Goal: Information Seeking & Learning: Learn about a topic

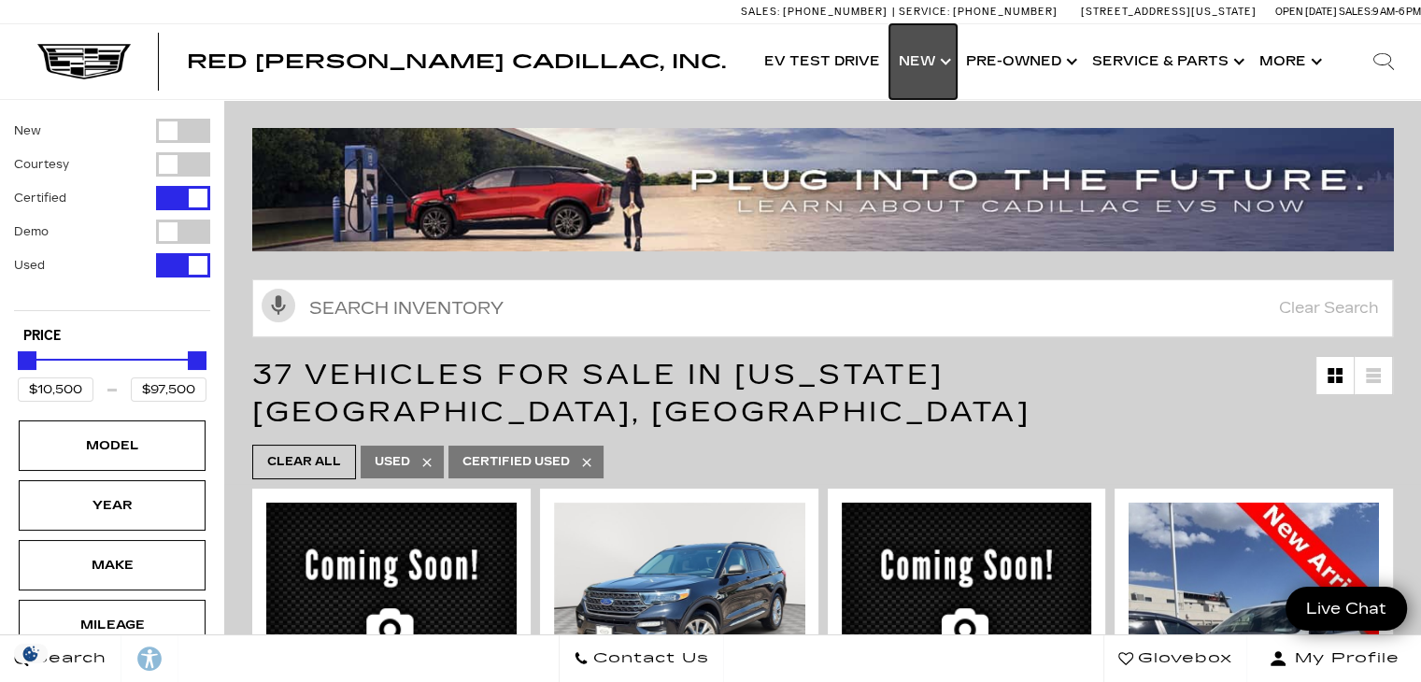
click at [940, 53] on link "Show New" at bounding box center [923, 61] width 67 height 75
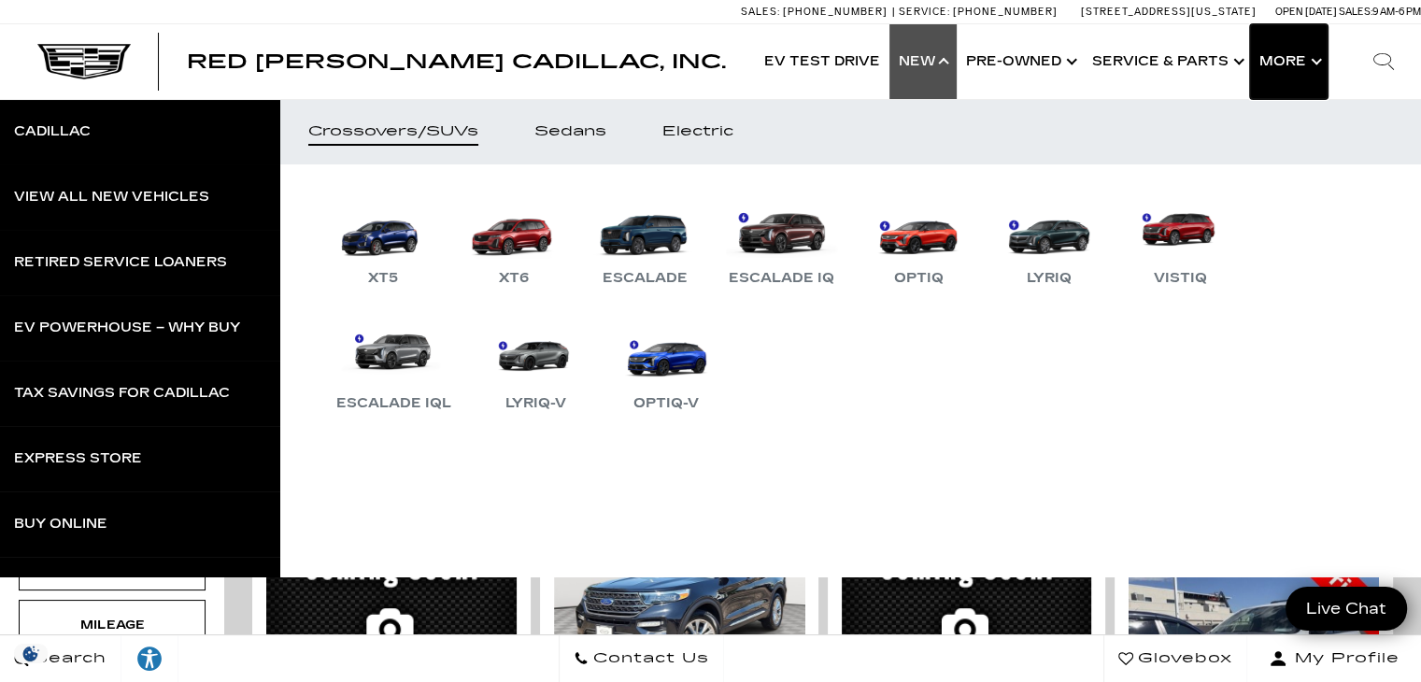
click at [1299, 54] on button "Show More" at bounding box center [1289, 61] width 78 height 75
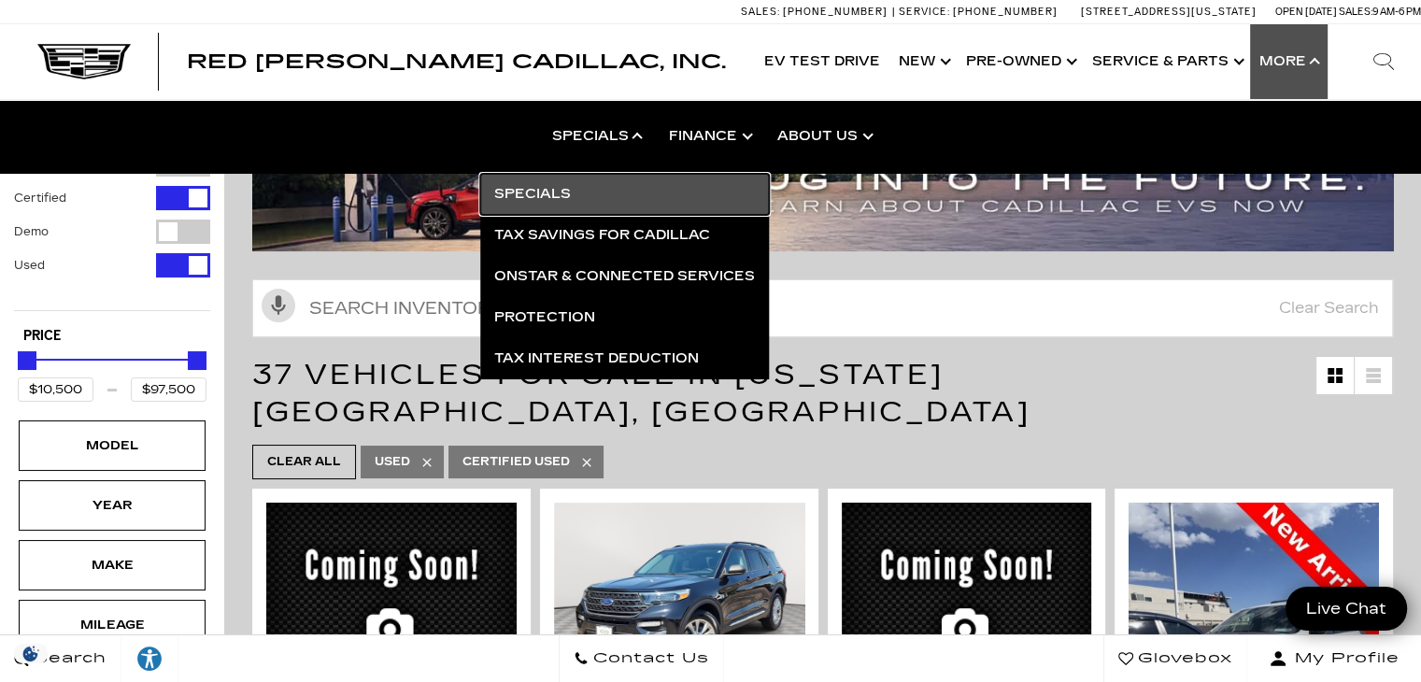
click at [560, 192] on link "Specials" at bounding box center [624, 194] width 289 height 41
click at [534, 204] on link "Specials" at bounding box center [624, 194] width 289 height 41
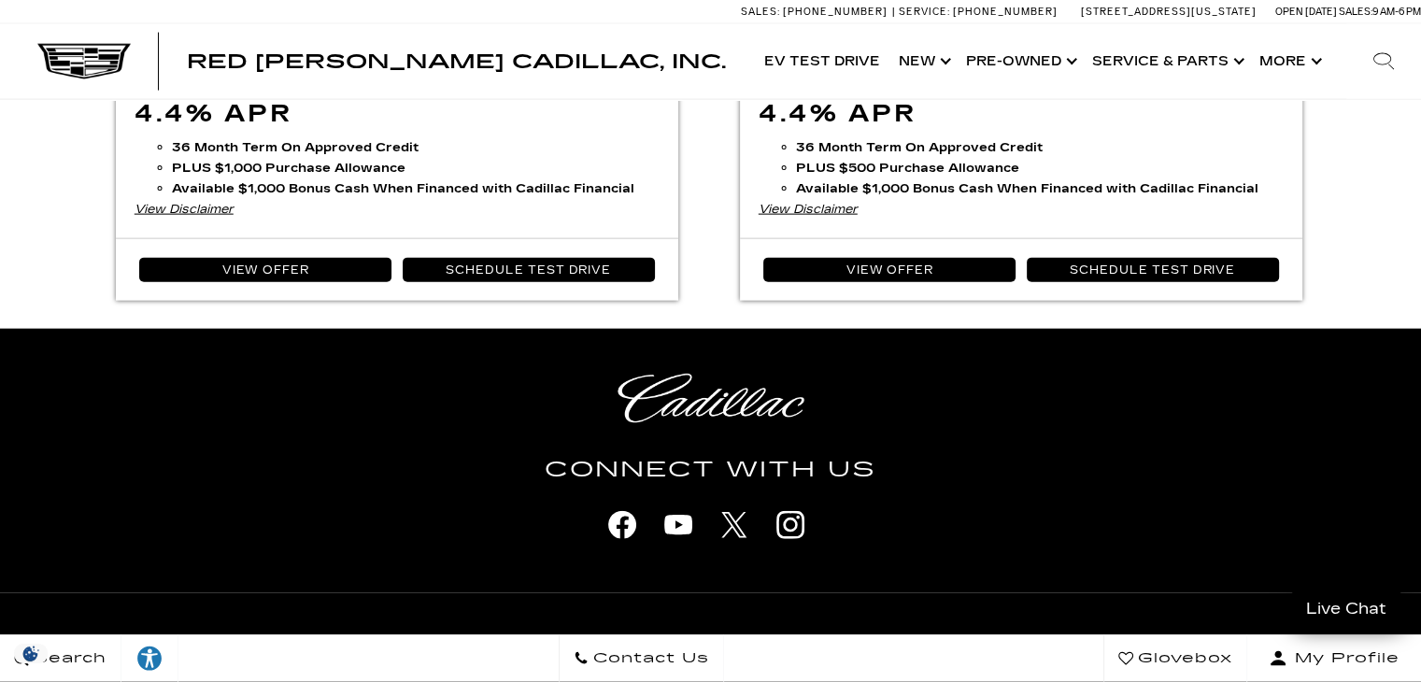
scroll to position [4299, 0]
